Goal: Navigation & Orientation: Find specific page/section

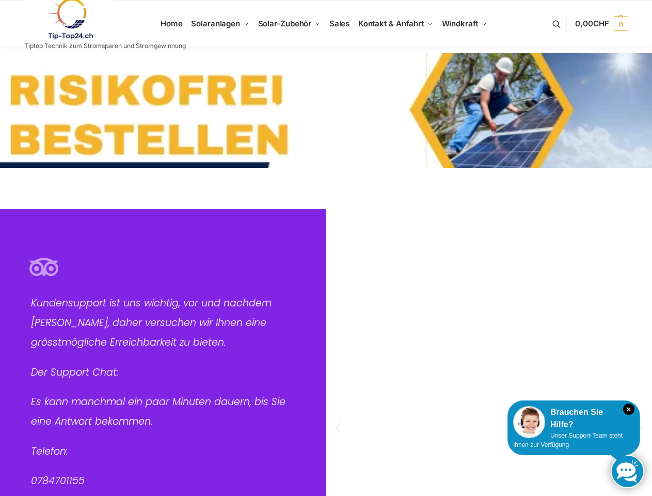
click at [326, 248] on img "4 / 6" at bounding box center [489, 317] width 326 height 217
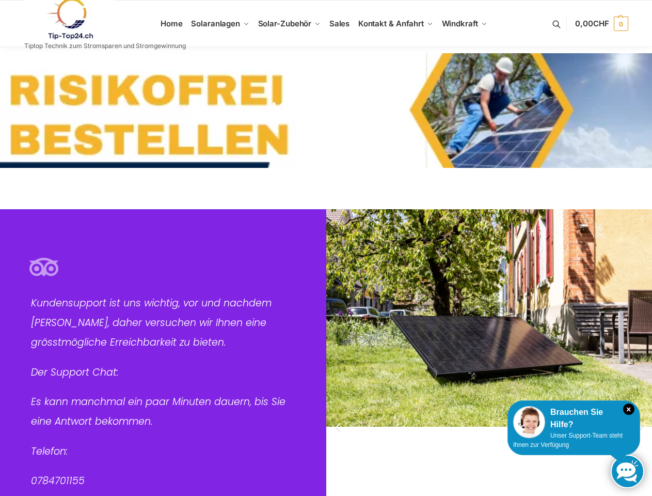
click at [629, 409] on icon "×" at bounding box center [628, 408] width 11 height 11
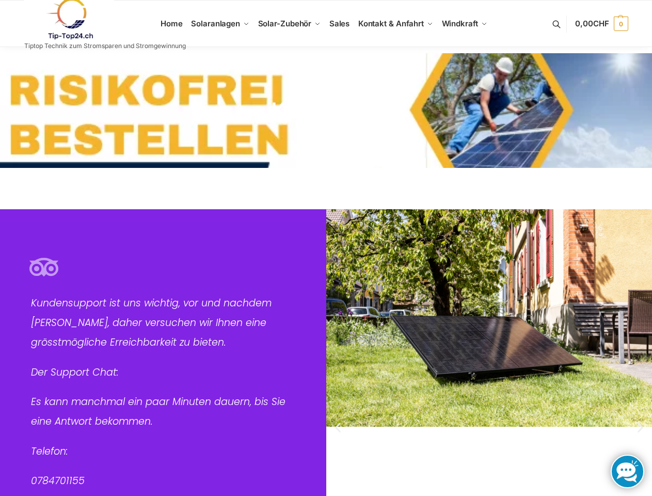
click at [532, 422] on img "4 / 6" at bounding box center [489, 317] width 326 height 217
click at [574, 418] on img "4 / 6" at bounding box center [489, 317] width 326 height 217
click at [568, 440] on div "Bild Karussell" at bounding box center [489, 426] width 326 height 435
click at [627, 471] on link at bounding box center [628, 471] width 34 height 34
click at [601, 24] on span "CHF" at bounding box center [601, 24] width 16 height 10
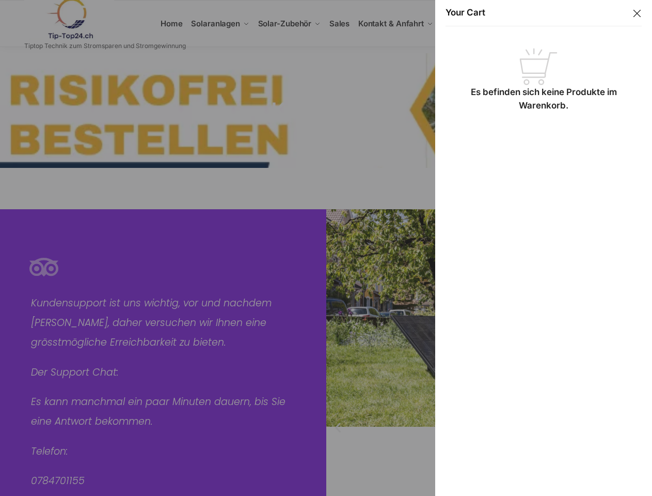
click at [490, 352] on body "☰ ! Skip to navigation Skip to content Your Cart Es befinden sich keine Produkt…" at bounding box center [326, 484] width 652 height 969
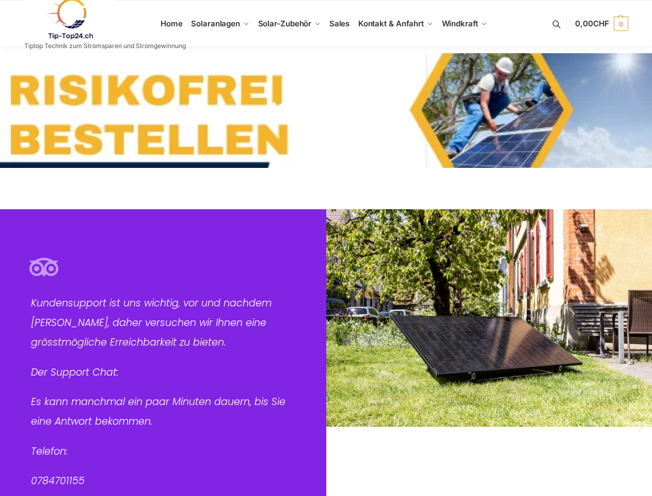
click at [338, 427] on icon "Vorheriger Slide" at bounding box center [338, 426] width 13 height 13
click at [640, 427] on icon "Nächster Slide" at bounding box center [640, 426] width 13 height 13
